Goal: Transaction & Acquisition: Purchase product/service

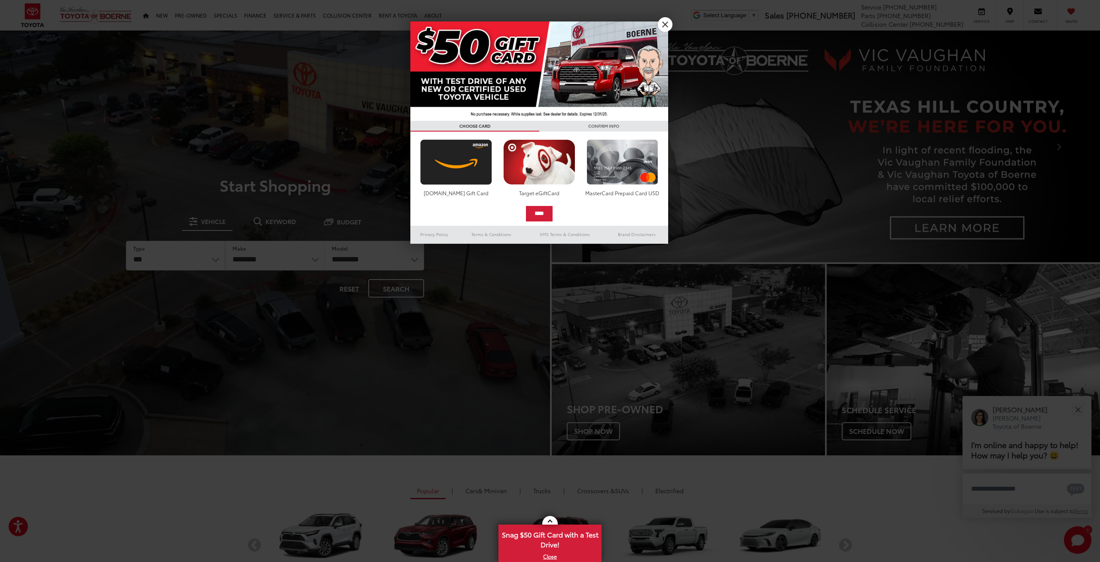
click at [665, 24] on link "X" at bounding box center [665, 24] width 15 height 15
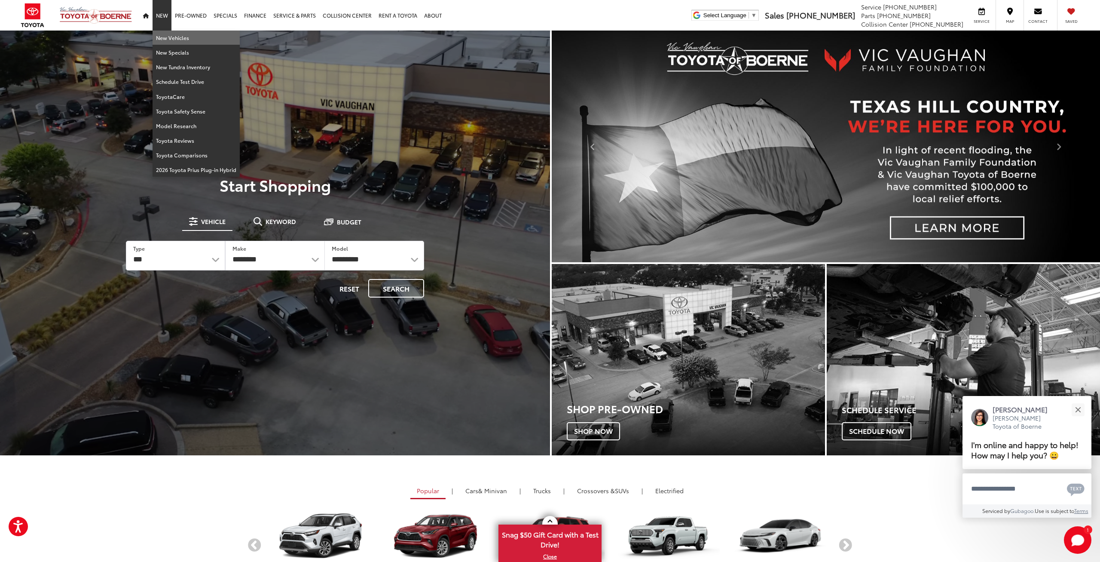
click at [164, 34] on link "New Vehicles" at bounding box center [196, 38] width 87 height 15
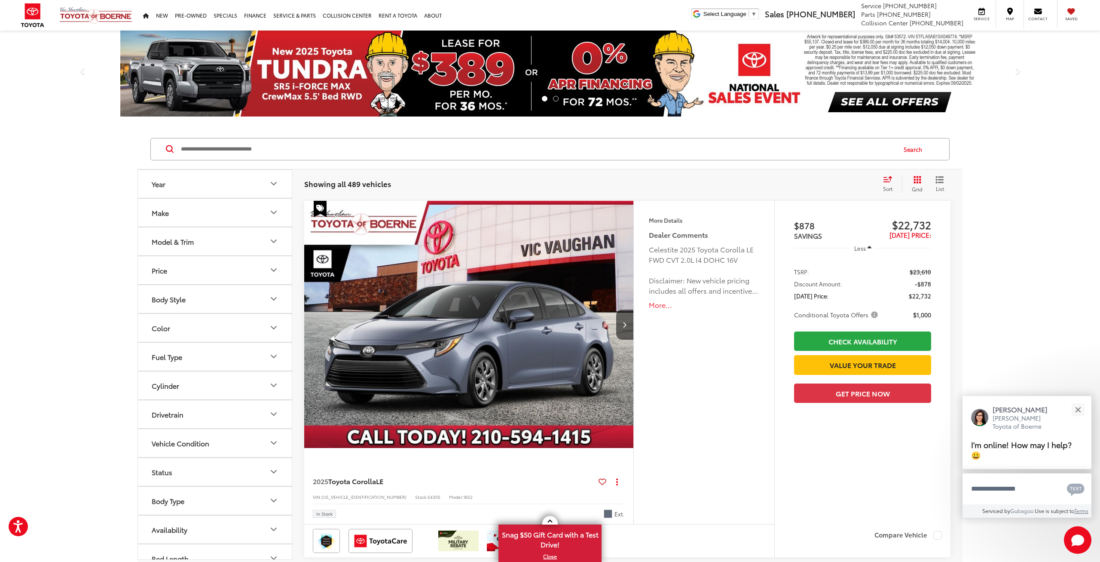
click at [218, 230] on button "Model & Trim" at bounding box center [215, 241] width 155 height 28
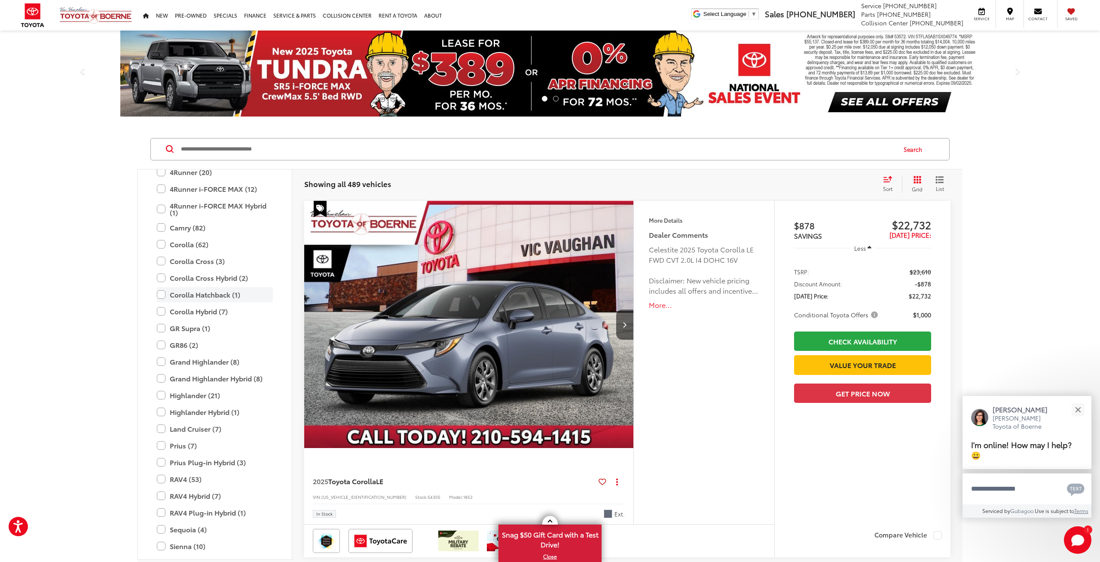
scroll to position [46, 0]
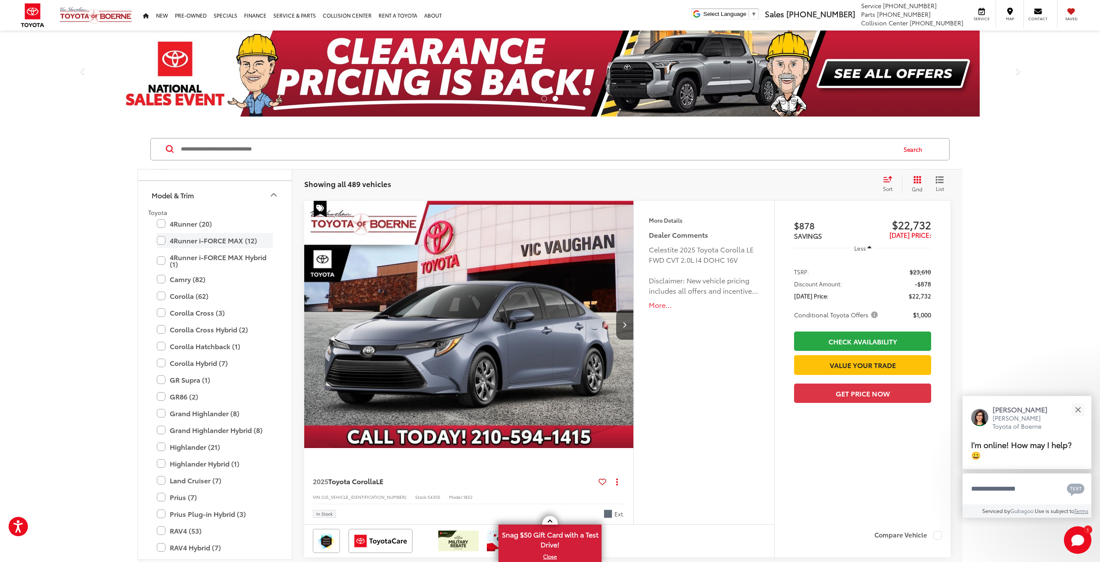
click at [208, 239] on label "4Runner i-FORCE MAX (12)" at bounding box center [215, 240] width 116 height 15
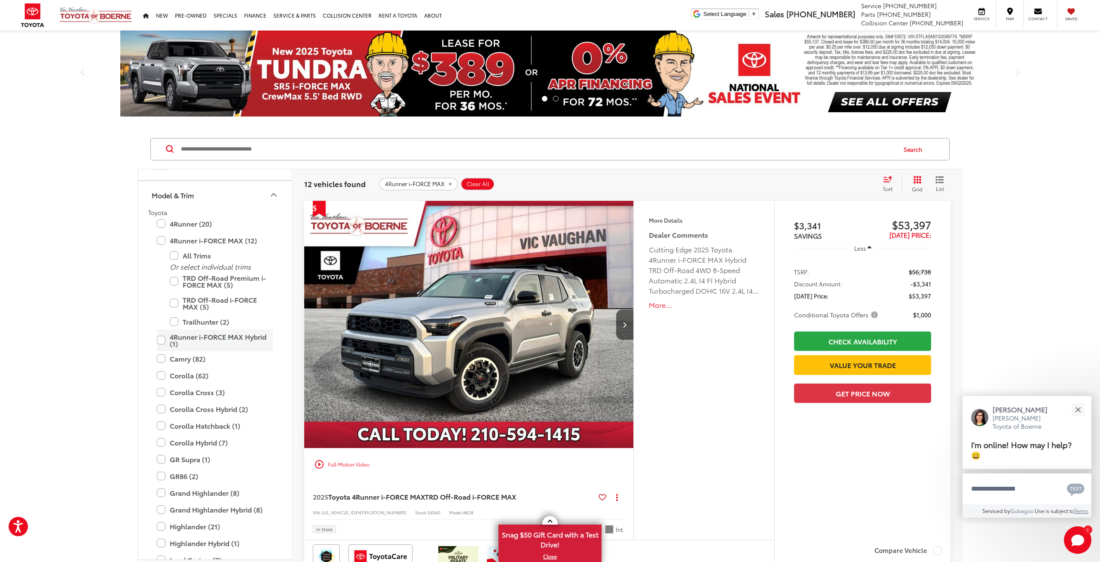
click at [163, 340] on label "4Runner i-FORCE MAX Hybrid (1)" at bounding box center [215, 340] width 116 height 22
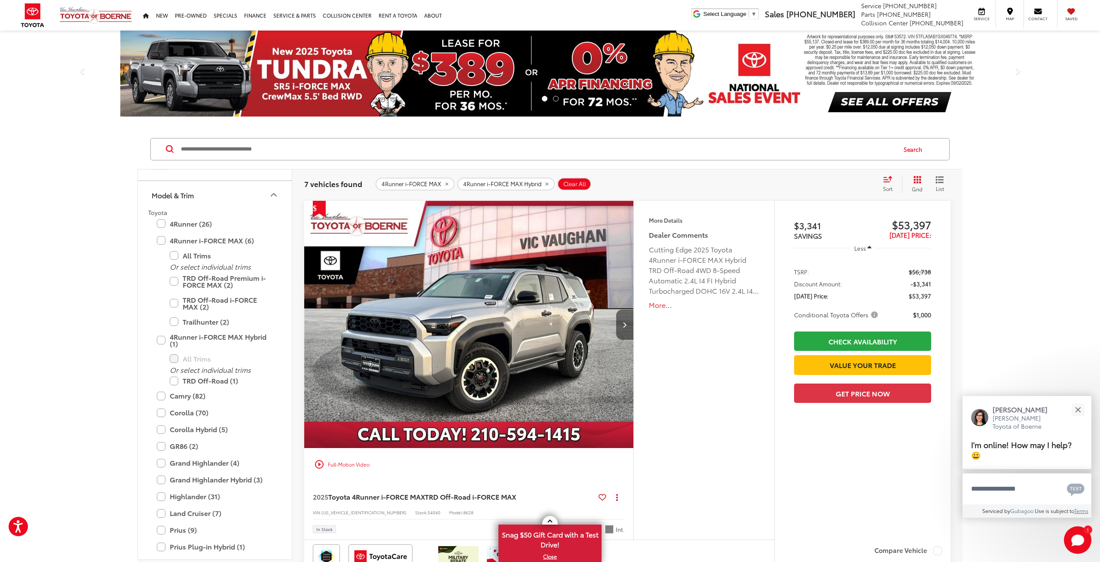
click at [628, 331] on button "Next image" at bounding box center [624, 324] width 17 height 30
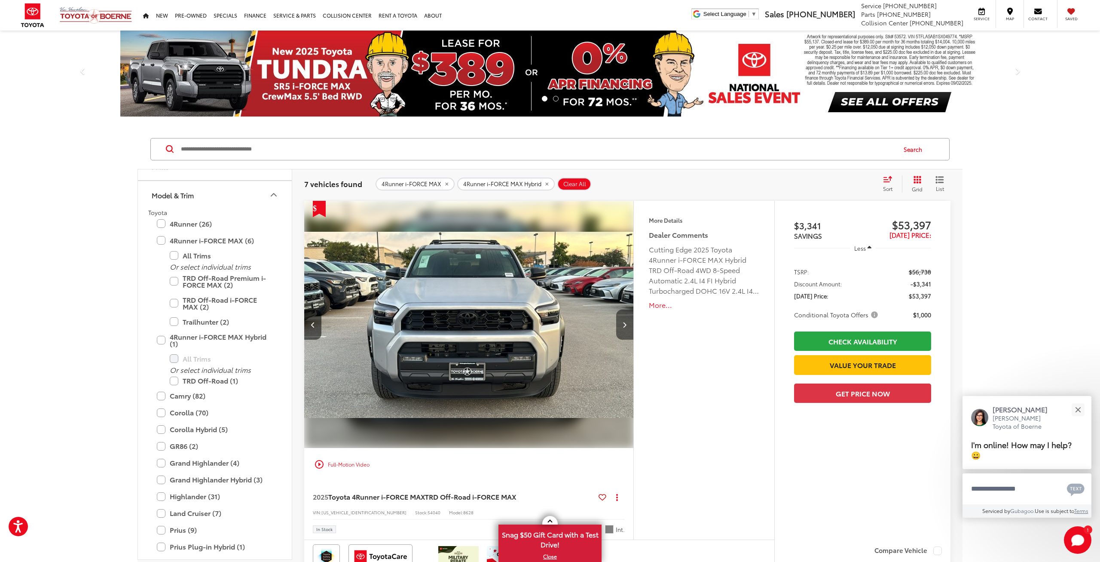
click at [628, 331] on button "Next image" at bounding box center [624, 324] width 17 height 30
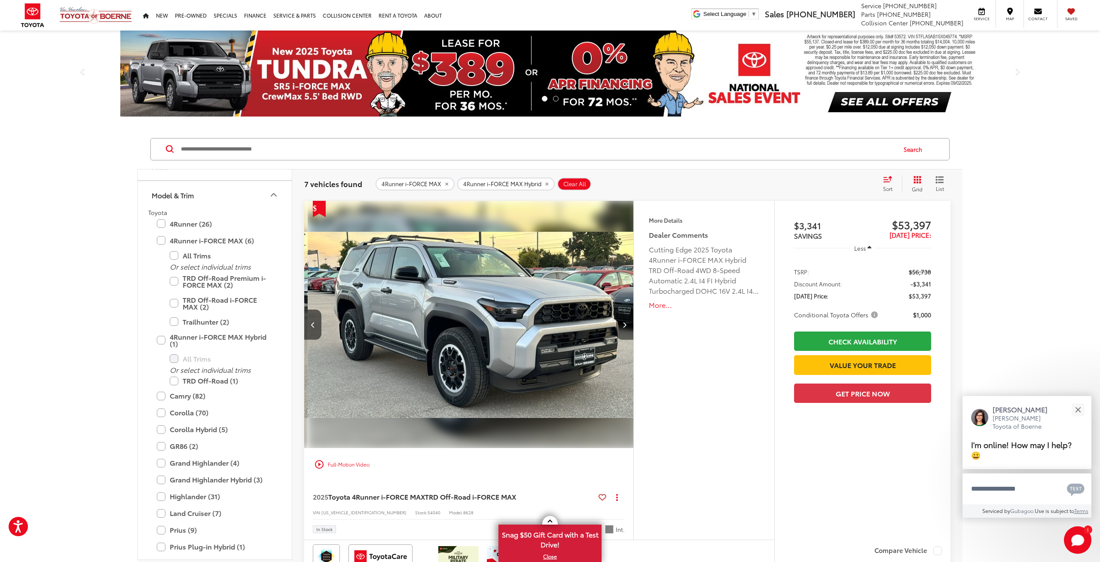
click at [628, 331] on button "Next image" at bounding box center [624, 324] width 17 height 30
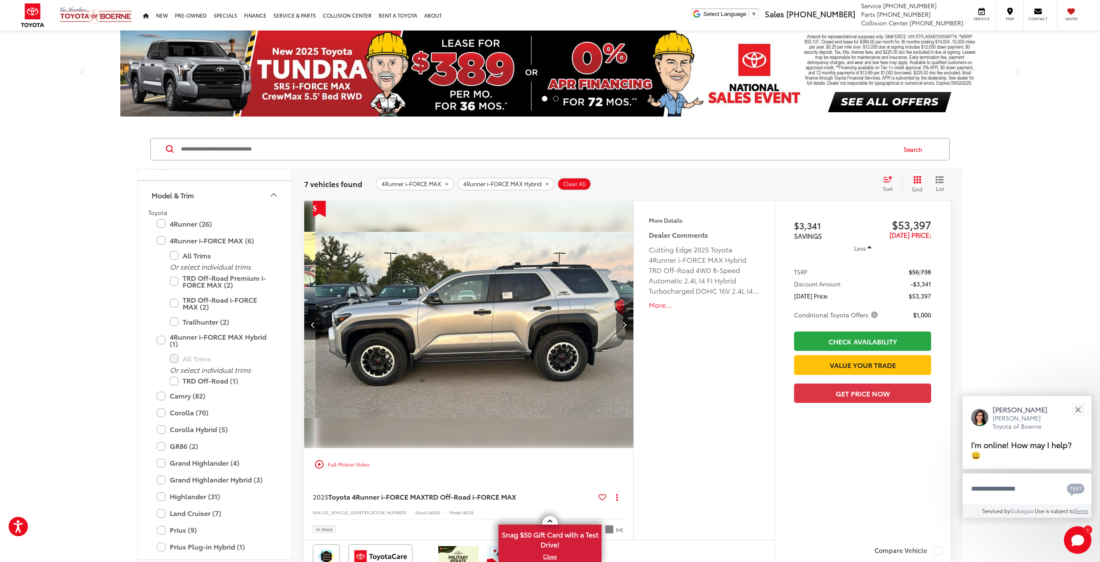
click at [628, 331] on button "Next image" at bounding box center [624, 324] width 17 height 30
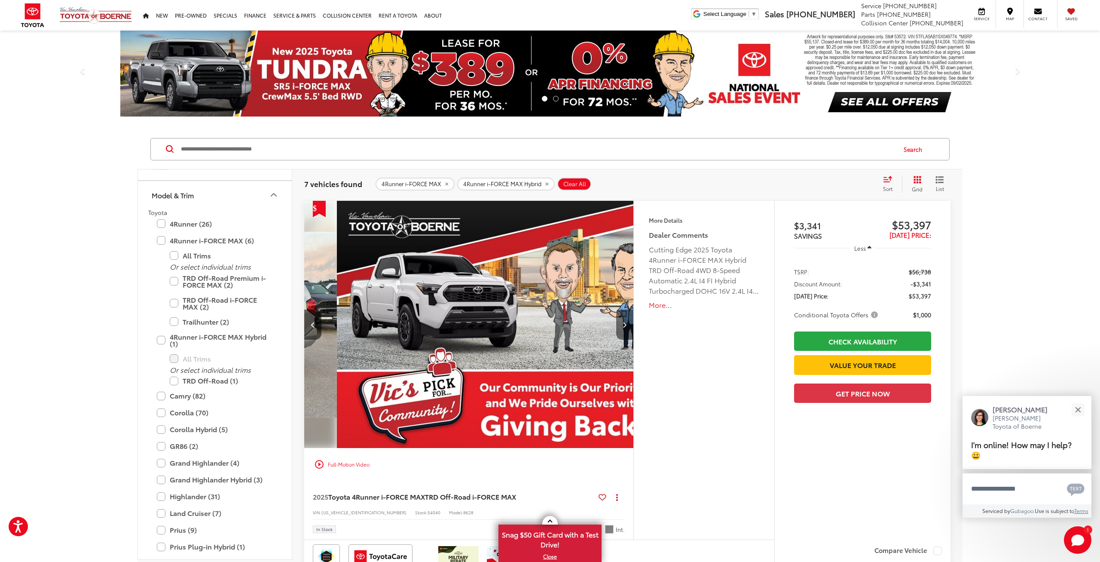
click at [628, 331] on button "Next image" at bounding box center [624, 324] width 17 height 30
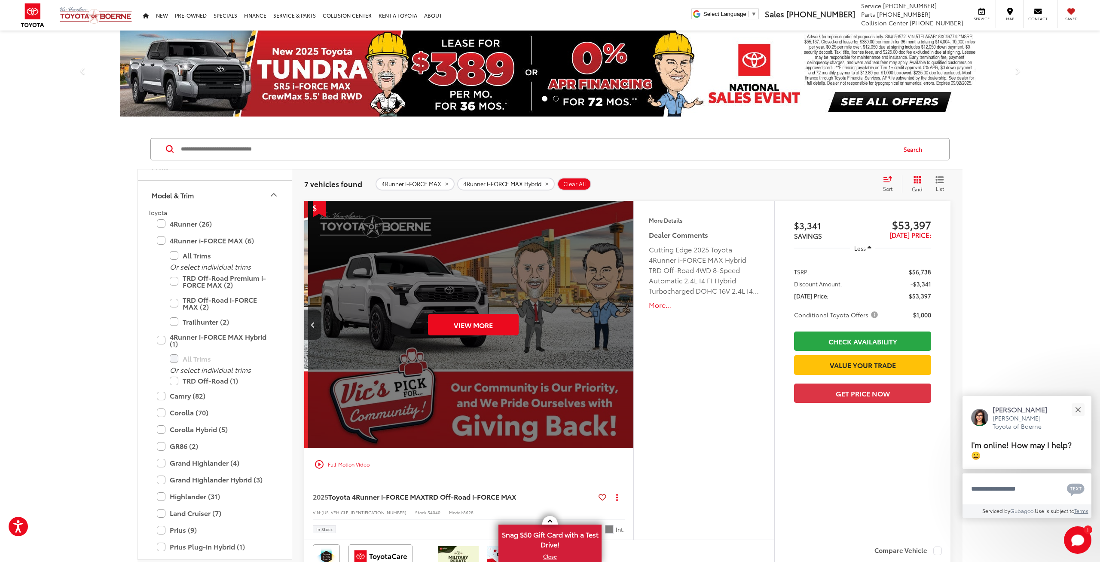
click at [628, 331] on div "View More" at bounding box center [473, 325] width 331 height 248
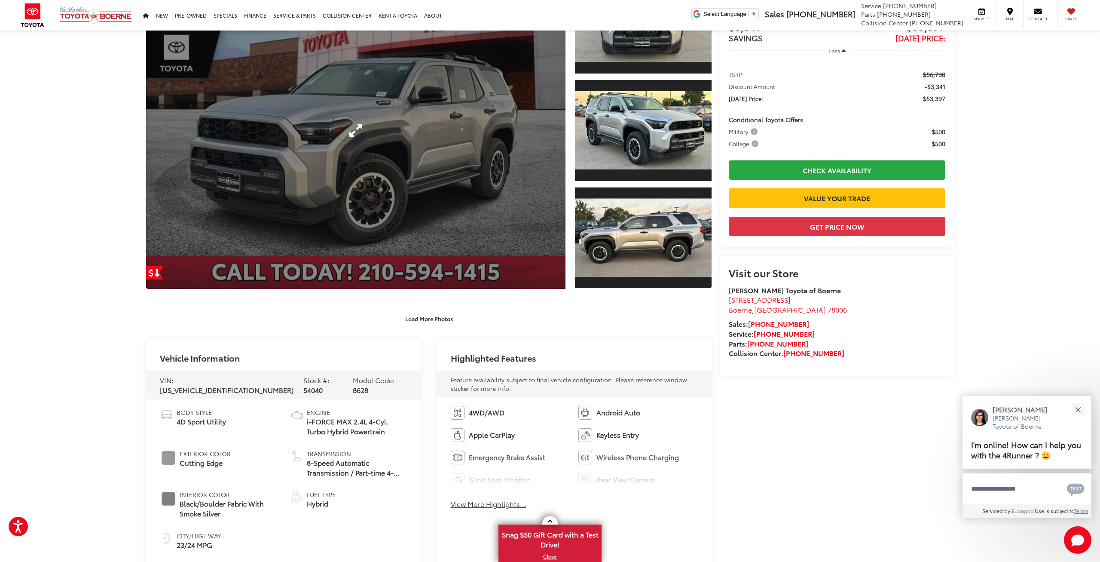
scroll to position [61, 0]
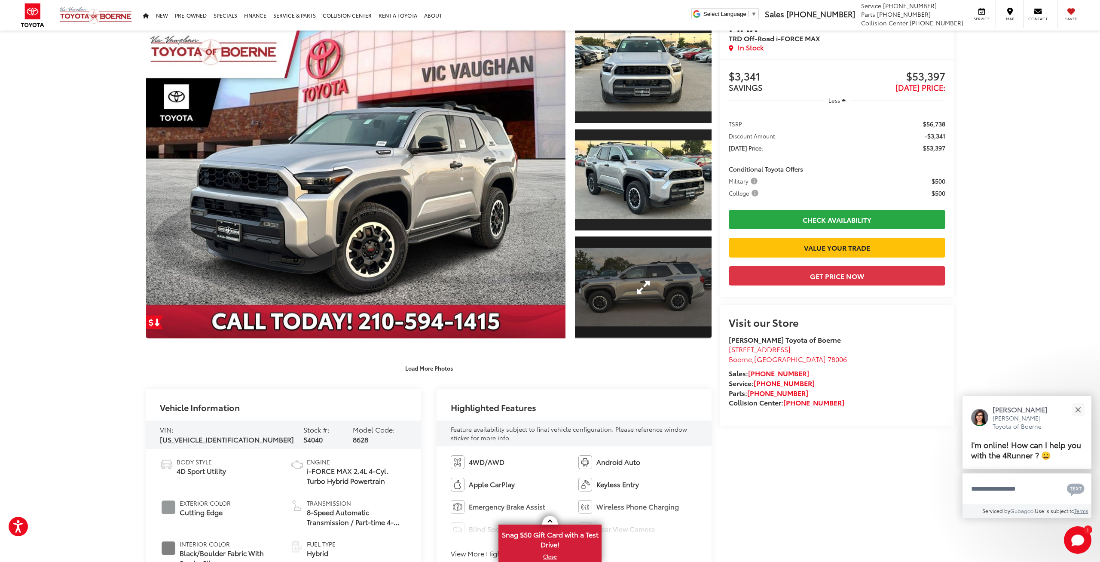
click at [678, 284] on link "Expand Photo 3" at bounding box center [643, 287] width 137 height 103
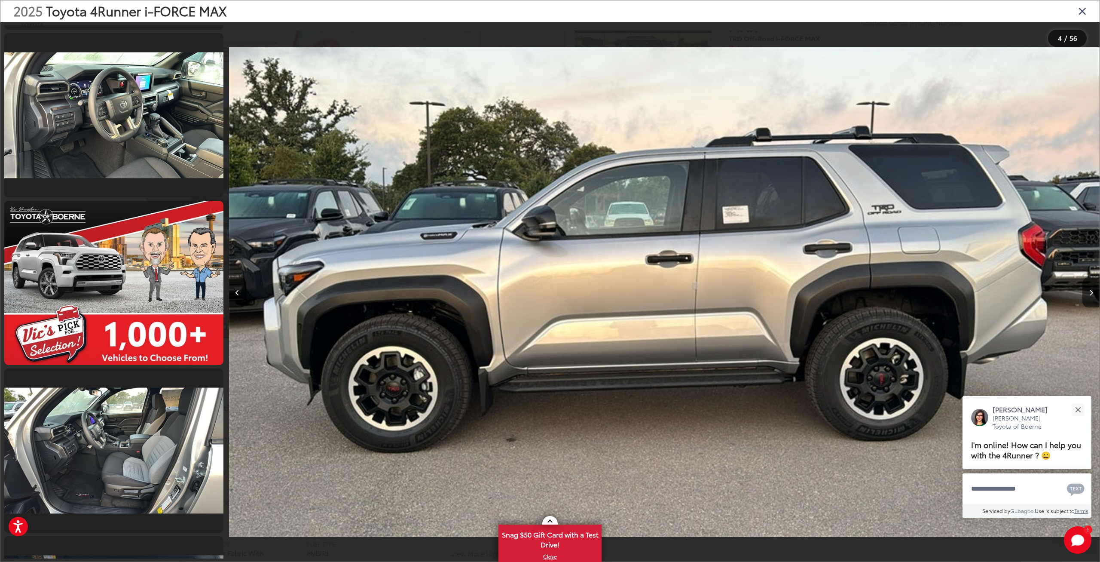
scroll to position [2822, 0]
